Goal: Communication & Community: Participate in discussion

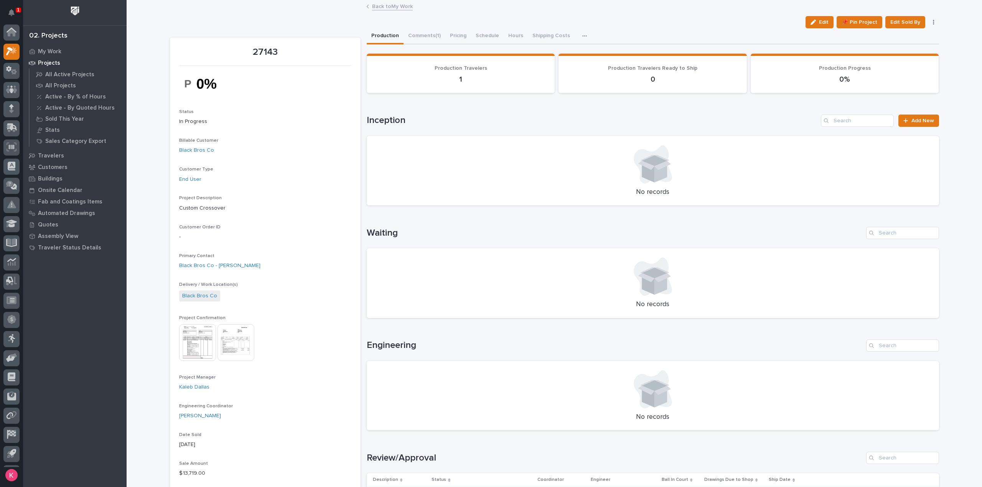
scroll to position [17, 0]
click at [13, 33] on icon at bounding box center [11, 34] width 11 height 9
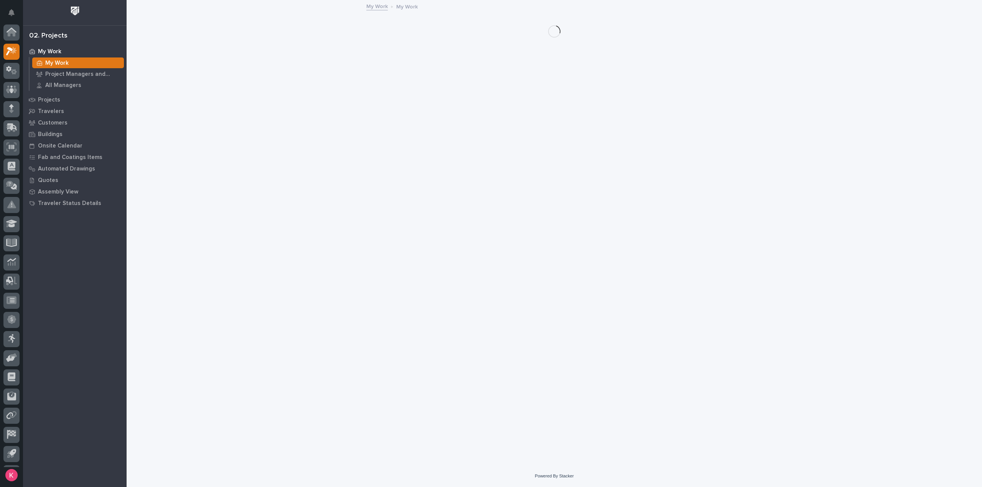
scroll to position [17, 0]
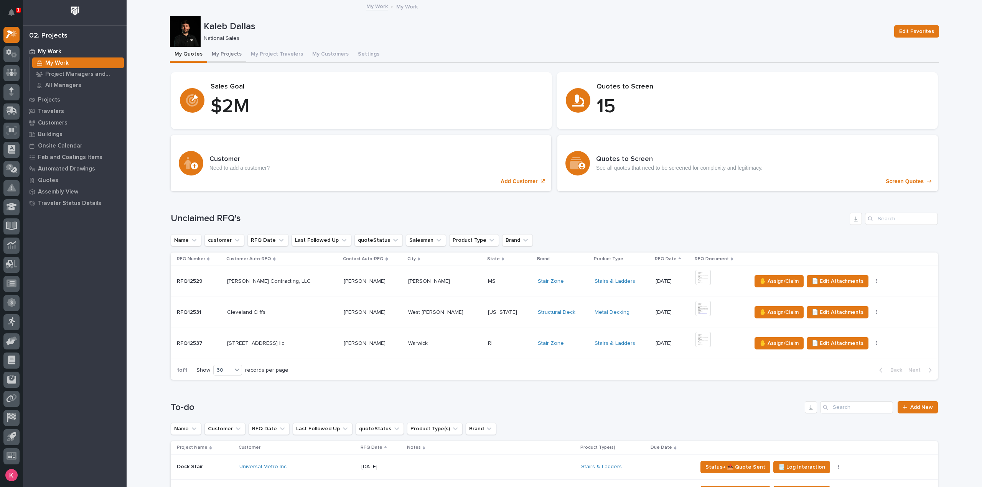
click at [215, 50] on button "My Projects" at bounding box center [226, 55] width 39 height 16
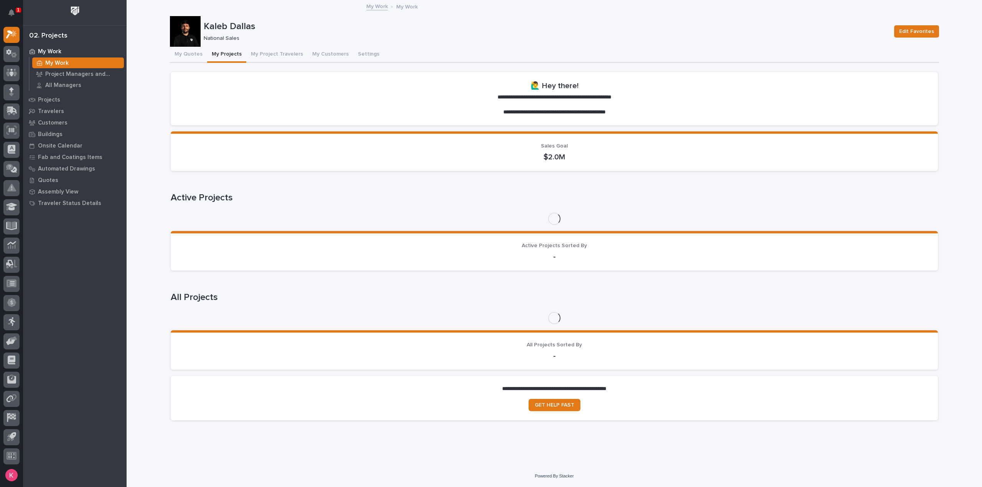
click at [217, 53] on button "My Projects" at bounding box center [226, 55] width 39 height 16
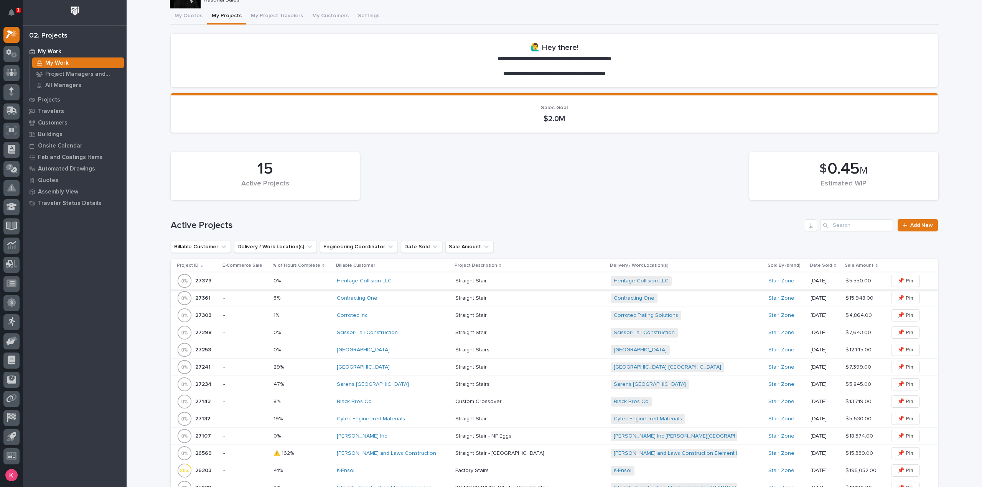
scroll to position [115, 0]
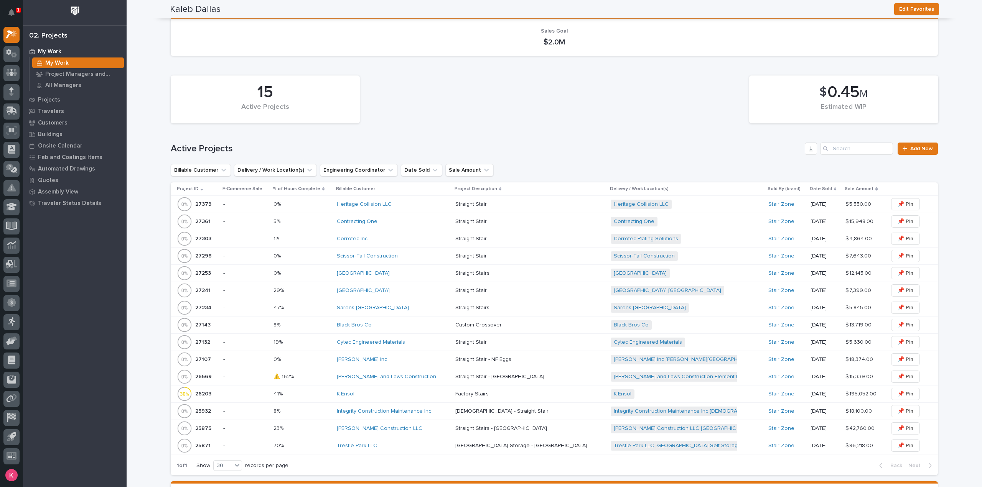
click at [398, 303] on div "Sarens [GEOGRAPHIC_DATA]" at bounding box center [393, 308] width 112 height 13
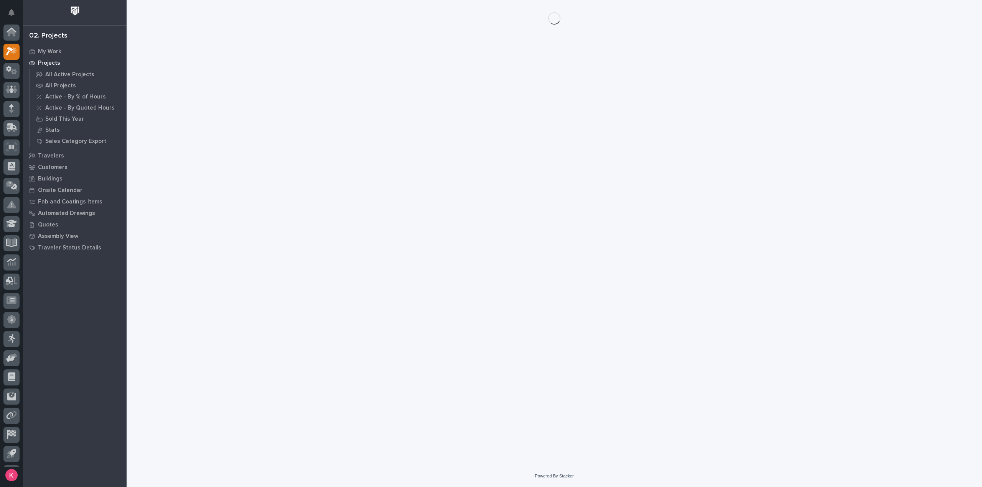
scroll to position [17, 0]
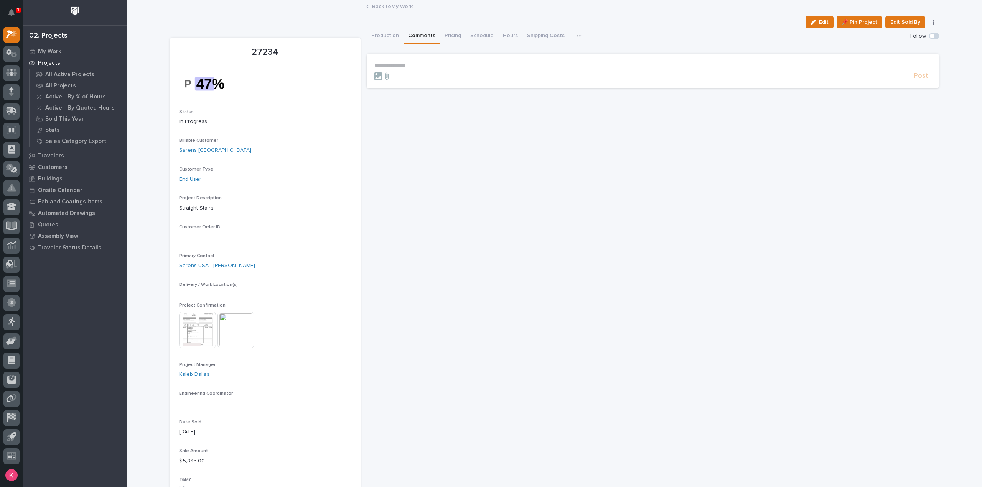
click at [415, 36] on button "Comments" at bounding box center [421, 36] width 36 height 16
click at [378, 25] on div "Edit 📌 Pin Project Edit Sold By Cancel" at bounding box center [554, 22] width 769 height 12
click at [380, 33] on button "Production" at bounding box center [385, 36] width 37 height 16
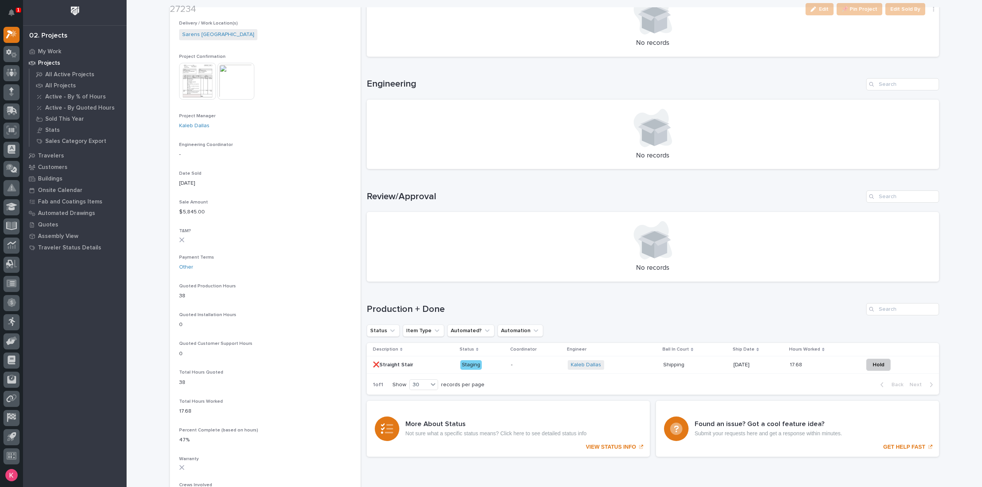
scroll to position [268, 0]
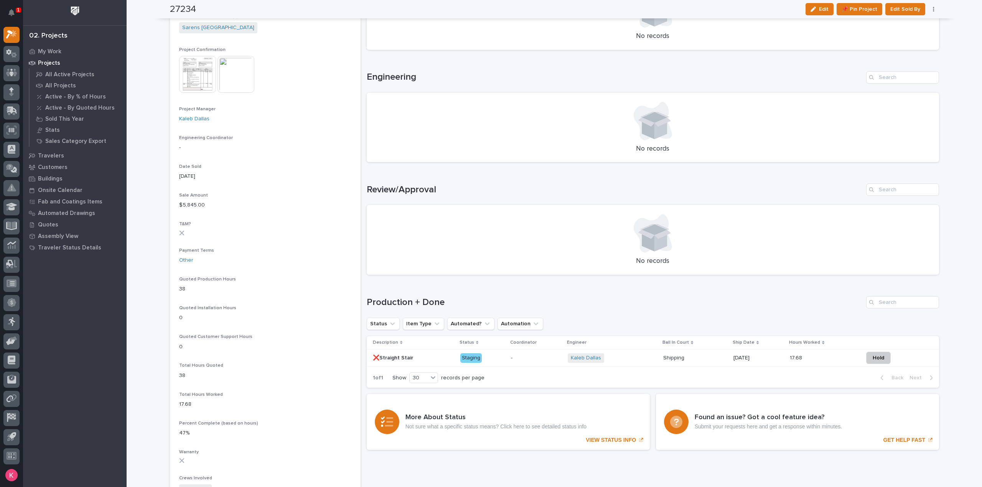
click at [518, 369] on div "1 of 1 Show 30 records per page Back Next" at bounding box center [653, 378] width 572 height 19
click at [520, 364] on div "-" at bounding box center [536, 358] width 51 height 13
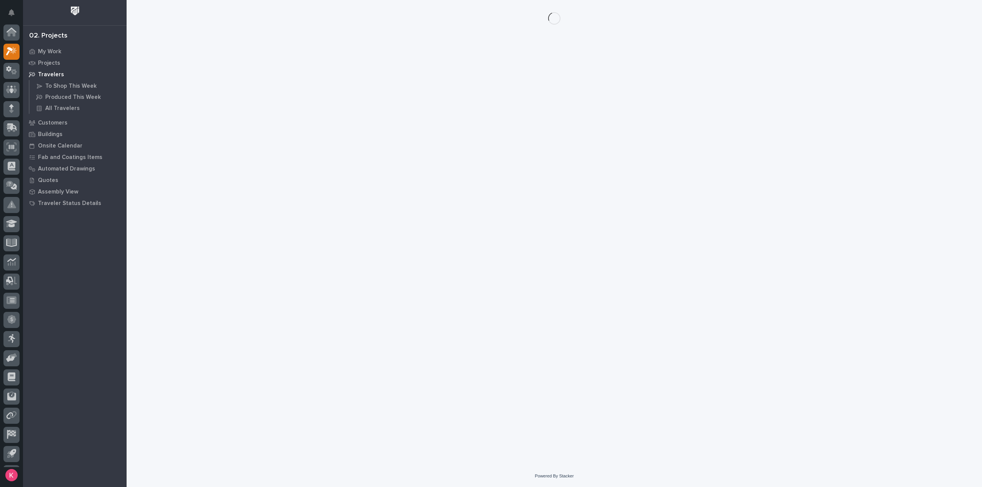
scroll to position [17, 0]
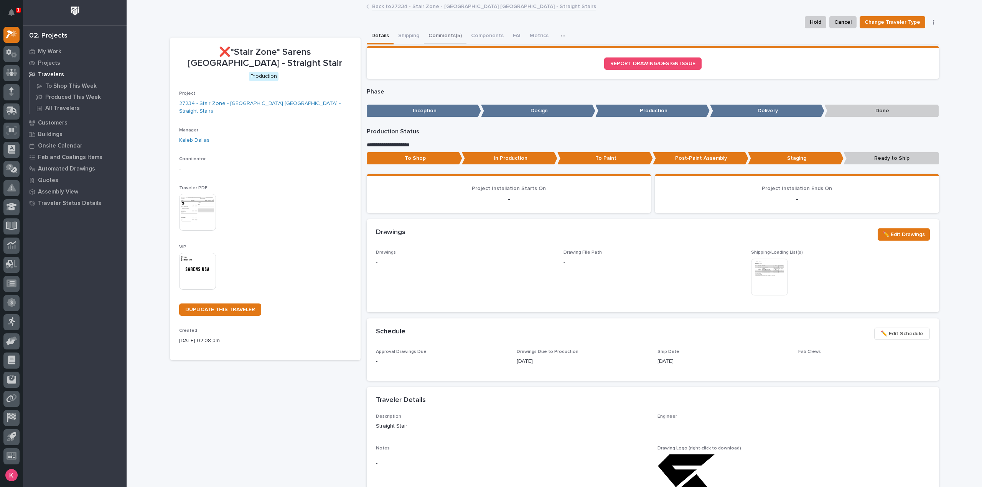
click at [408, 37] on button "Shipping" at bounding box center [408, 36] width 30 height 16
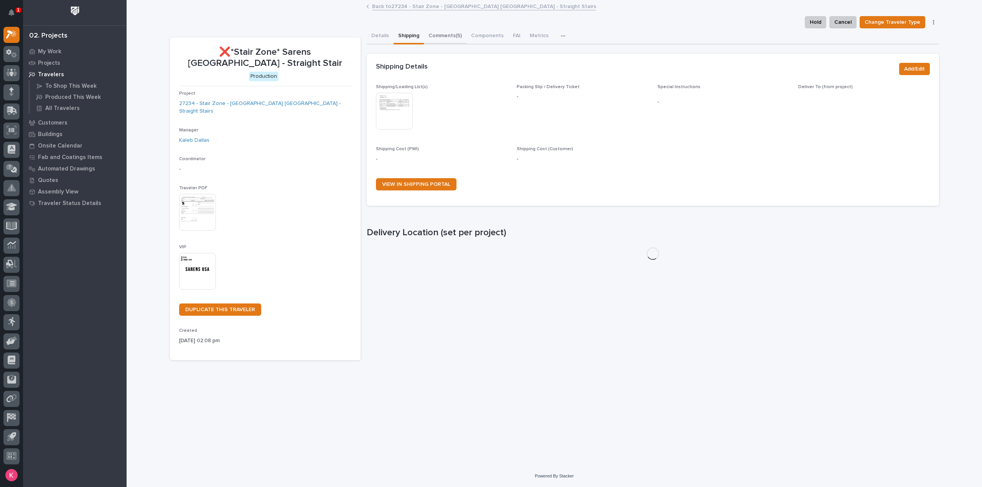
click at [445, 33] on button "Comments (5)" at bounding box center [445, 36] width 43 height 16
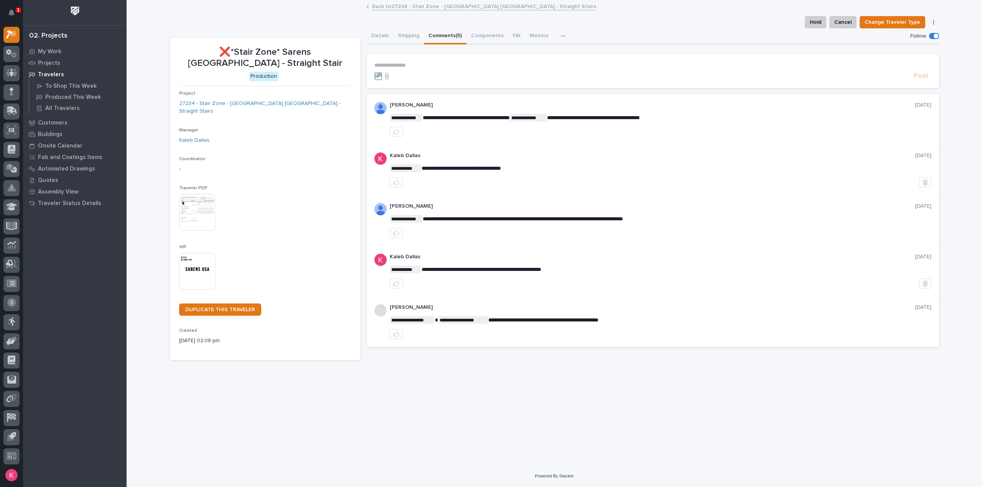
click at [434, 69] on form "**********" at bounding box center [652, 71] width 557 height 18
click at [439, 64] on p "**********" at bounding box center [652, 65] width 557 height 7
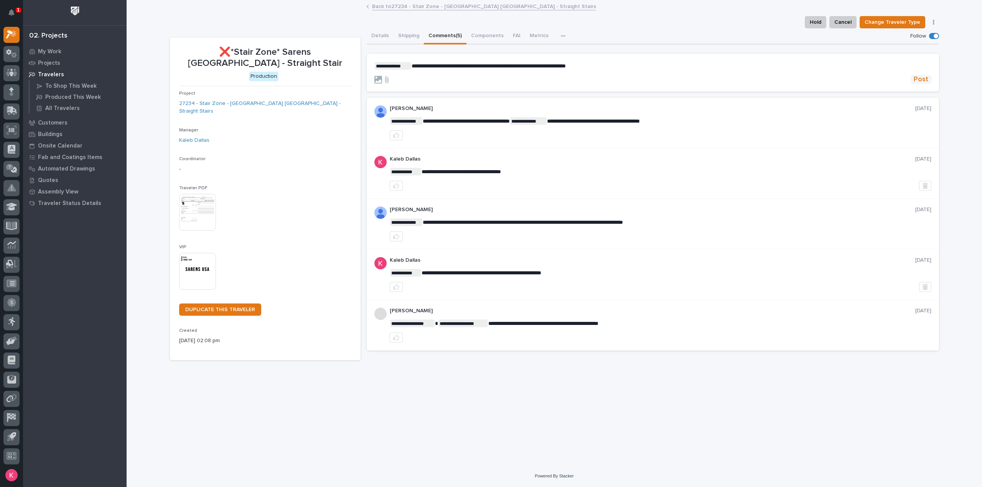
click at [913, 81] on button "Post" at bounding box center [920, 79] width 21 height 9
